Goal: Transaction & Acquisition: Obtain resource

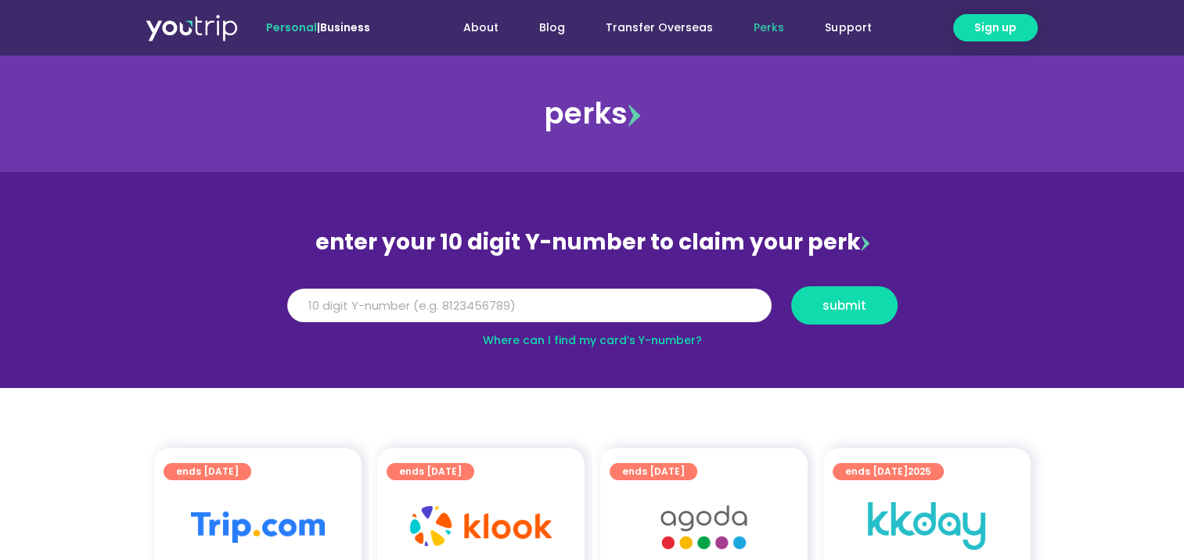
click at [406, 304] on input "Y Number" at bounding box center [529, 306] width 484 height 34
type input "8149029375"
click at [822, 305] on span "submit" at bounding box center [844, 306] width 44 height 12
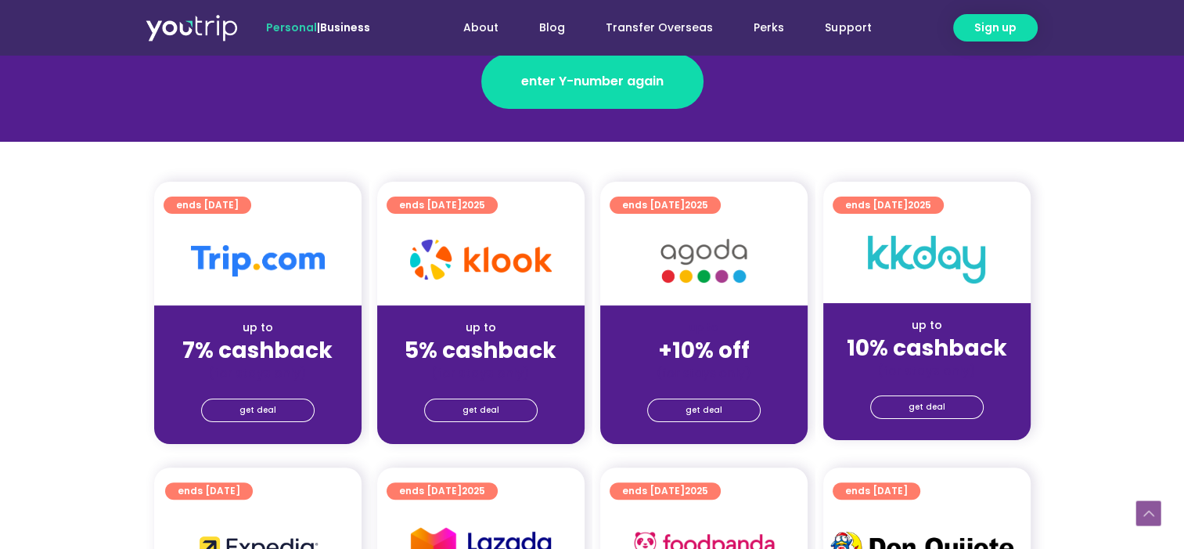
scroll to position [313, 0]
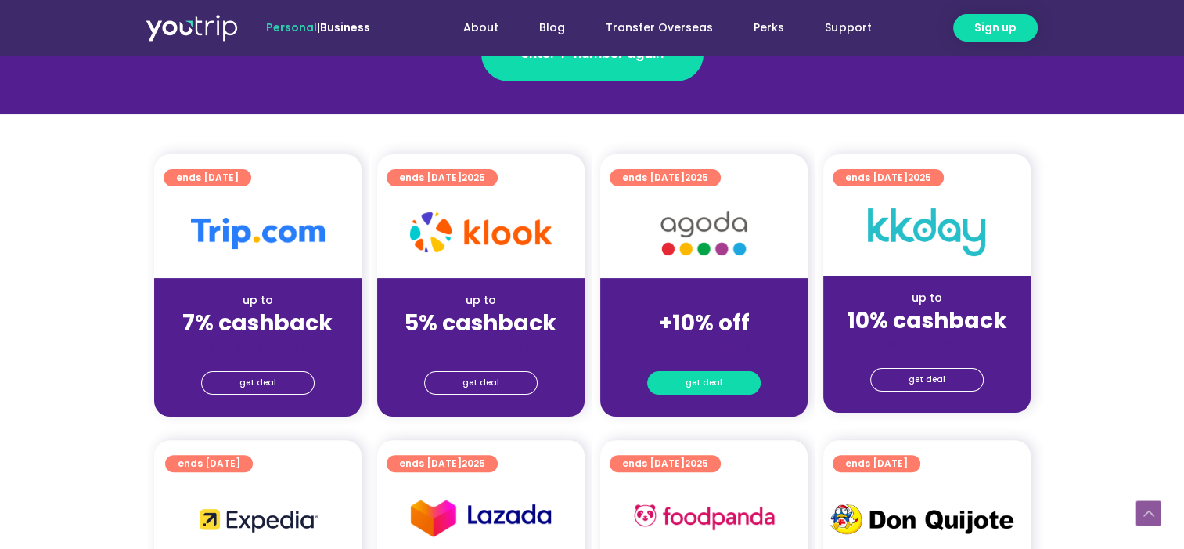
click at [725, 379] on link "get deal" at bounding box center [703, 382] width 113 height 23
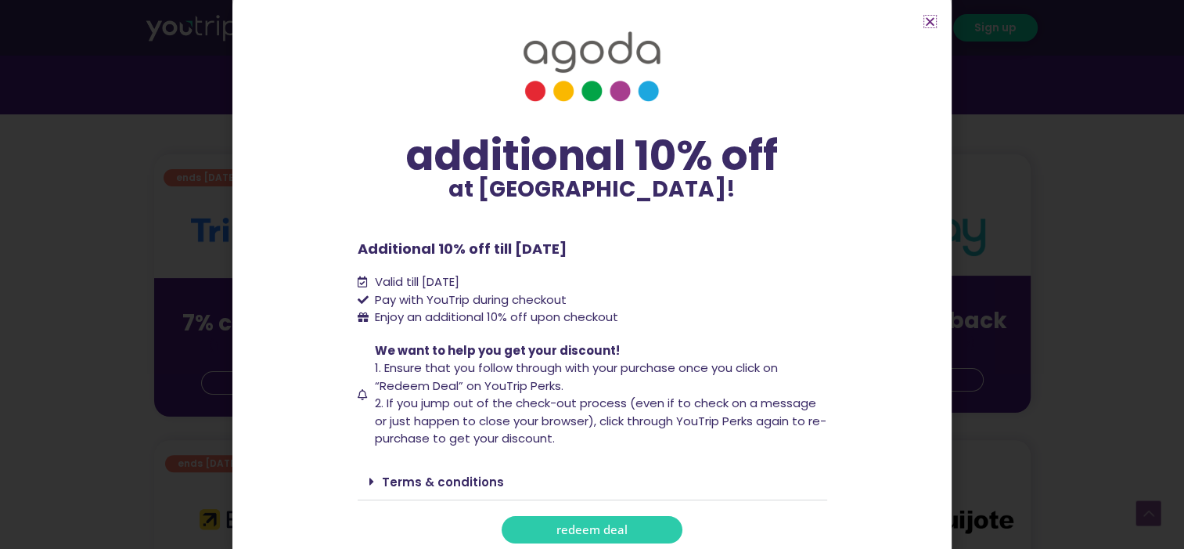
scroll to position [15, 0]
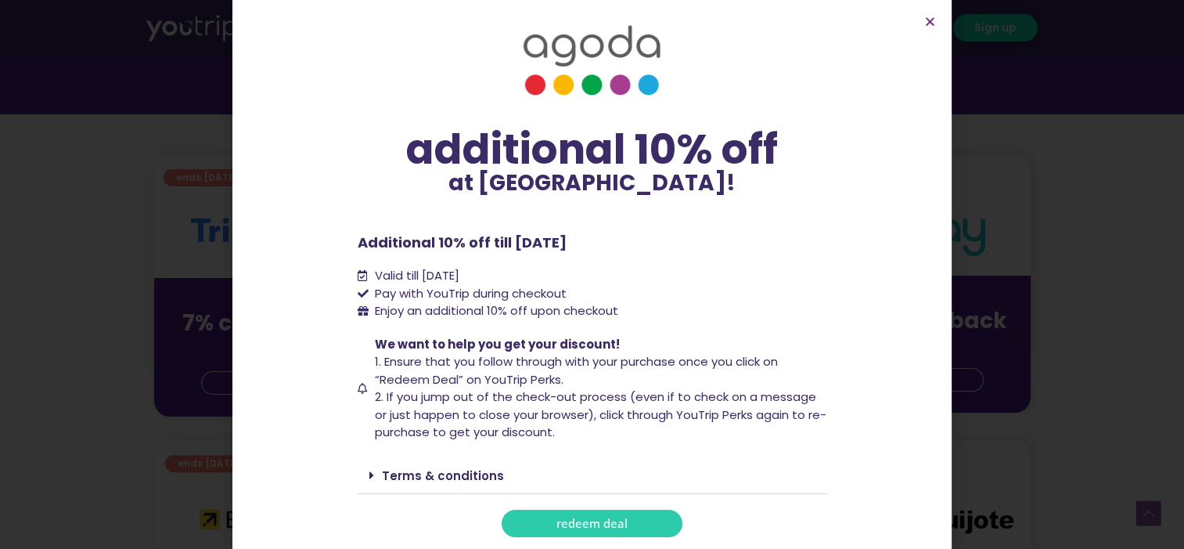
click at [581, 519] on span "redeem deal" at bounding box center [591, 523] width 71 height 12
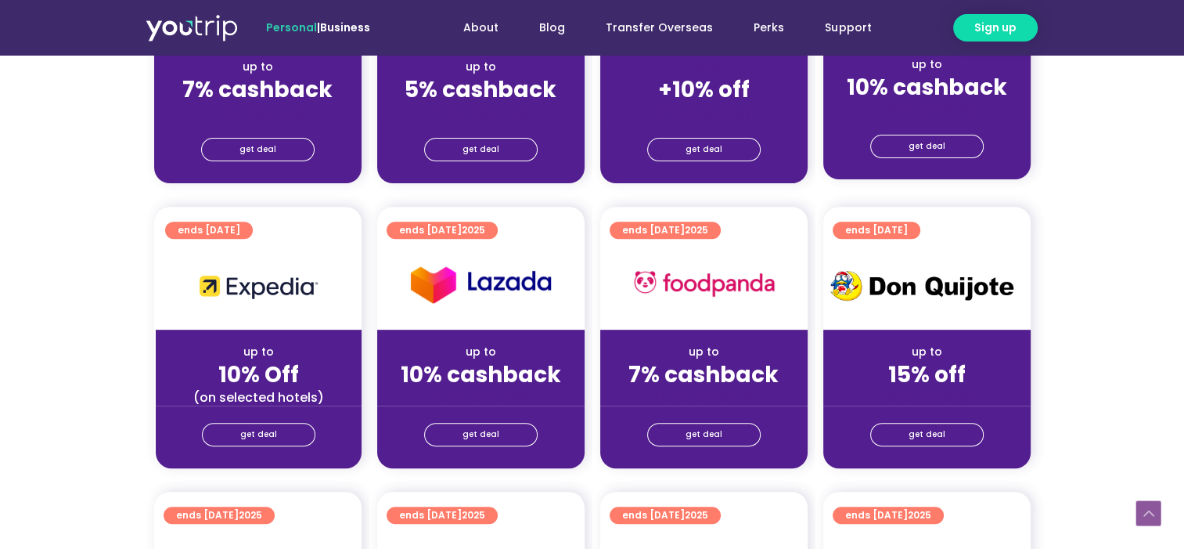
scroll to position [391, 0]
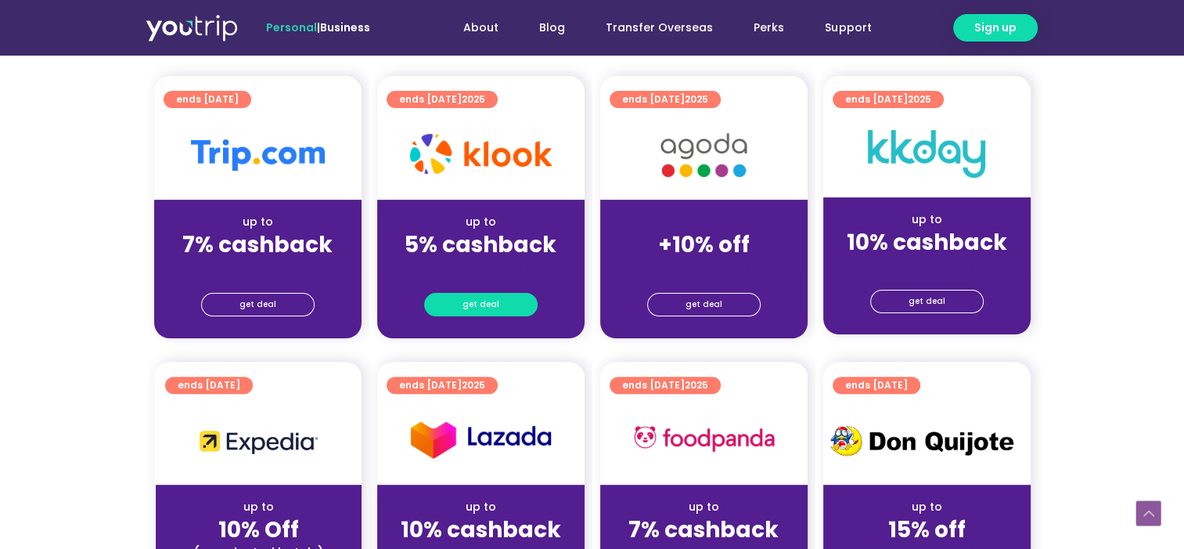
click at [482, 308] on span "get deal" at bounding box center [480, 304] width 37 height 22
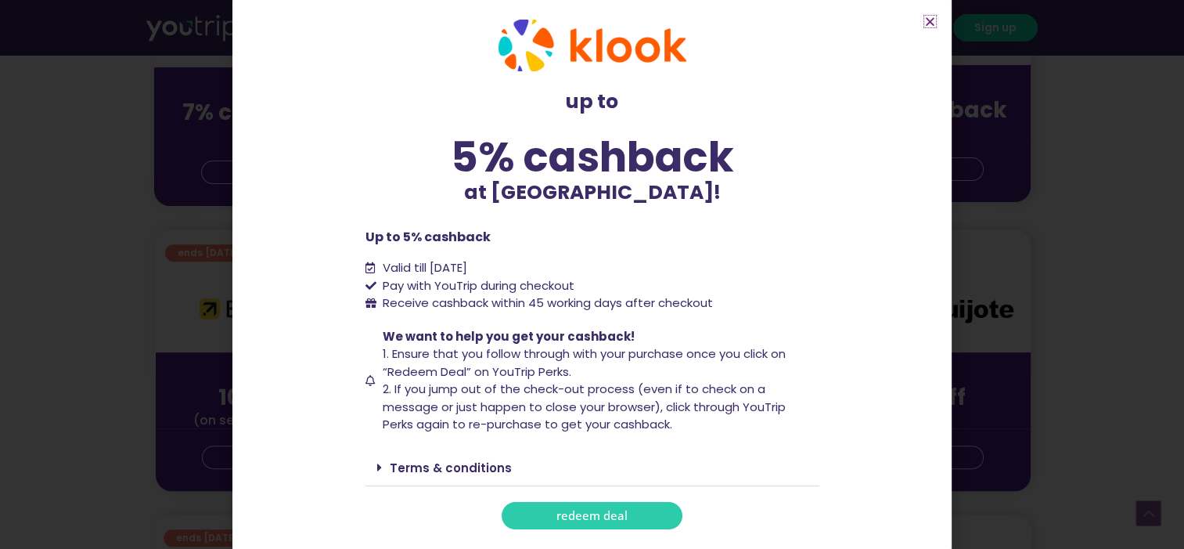
scroll to position [548, 0]
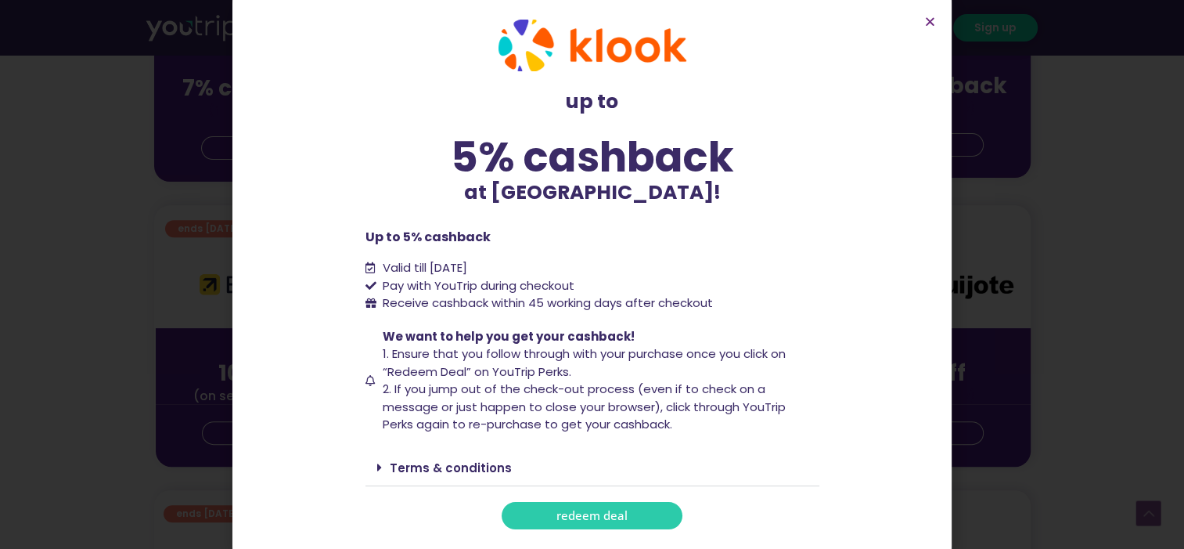
click at [605, 513] on span "redeem deal" at bounding box center [591, 515] width 71 height 12
